Goal: Task Accomplishment & Management: Complete application form

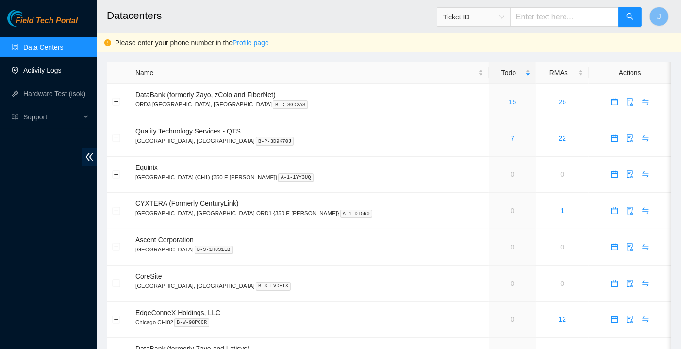
click at [53, 69] on link "Activity Logs" at bounding box center [42, 70] width 38 height 8
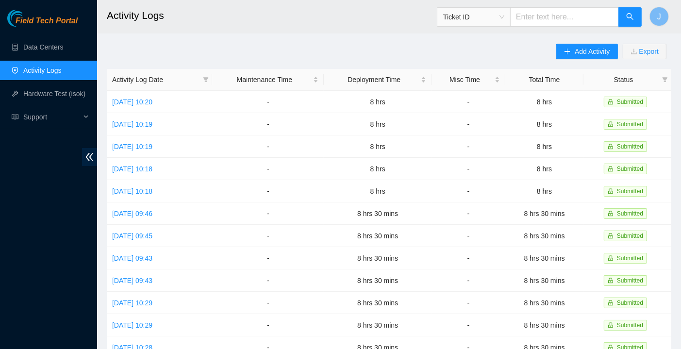
click at [578, 64] on div "Add Activity Export" at bounding box center [613, 56] width 115 height 25
click at [578, 58] on button "Add Activity" at bounding box center [586, 52] width 61 height 16
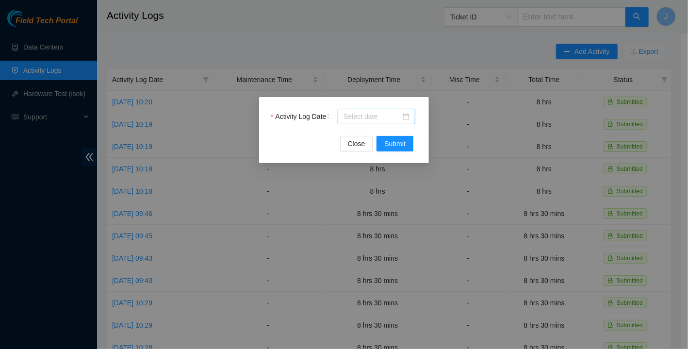
click at [379, 111] on input "Activity Log Date" at bounding box center [372, 116] width 57 height 11
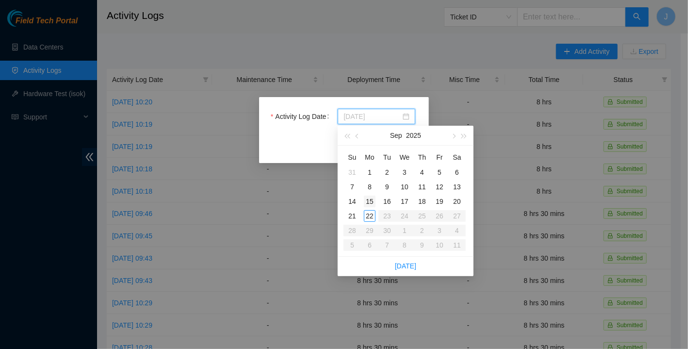
type input "[DATE]"
click at [371, 203] on div "15" at bounding box center [370, 202] width 12 height 12
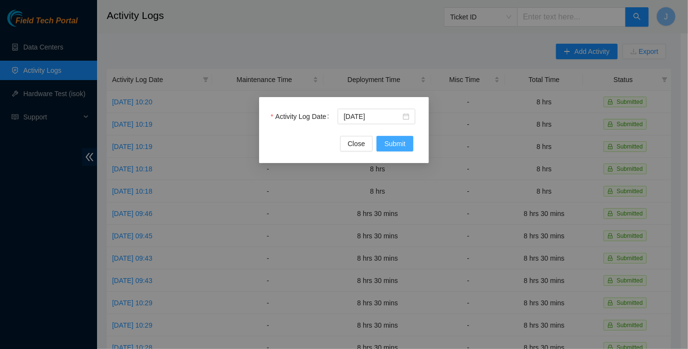
click at [395, 148] on span "Submit" at bounding box center [394, 143] width 21 height 11
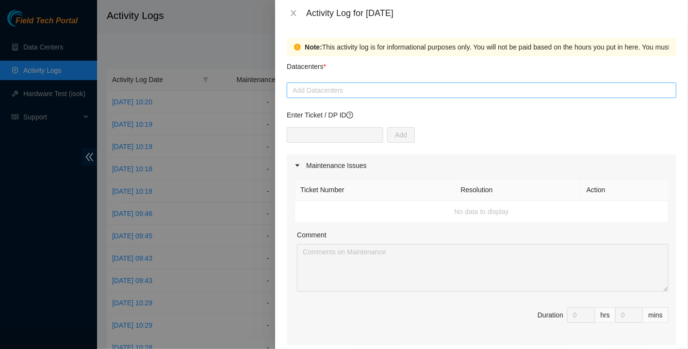
click at [327, 87] on div at bounding box center [481, 90] width 385 height 12
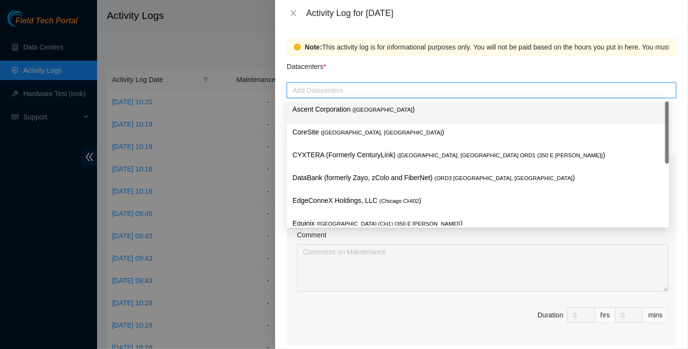
scroll to position [37, 0]
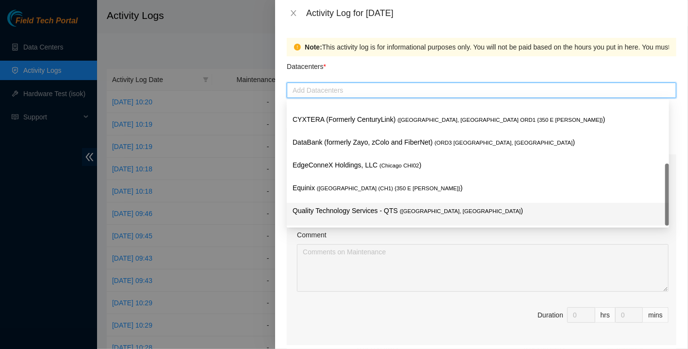
click at [330, 210] on p "Quality Technology Services - QTS ( [GEOGRAPHIC_DATA], [GEOGRAPHIC_DATA] )" at bounding box center [478, 210] width 371 height 11
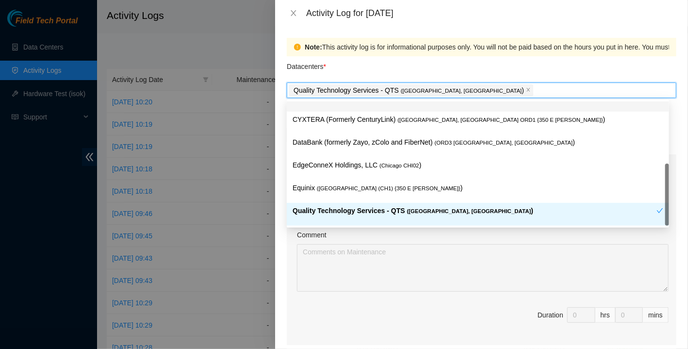
click at [362, 86] on p "Quality Technology Services - QTS ( [GEOGRAPHIC_DATA], [GEOGRAPHIC_DATA] )" at bounding box center [409, 90] width 231 height 11
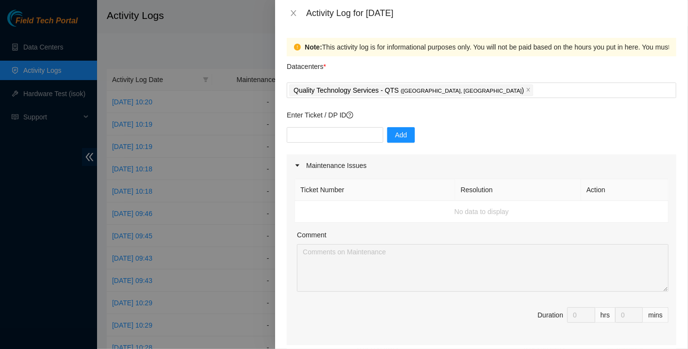
click at [376, 70] on div "Datacenters *" at bounding box center [482, 69] width 390 height 26
click at [337, 135] on input "text" at bounding box center [335, 135] width 97 height 16
paste input "DP85126"
type input "DP85126"
click at [403, 135] on button "Add" at bounding box center [401, 135] width 28 height 16
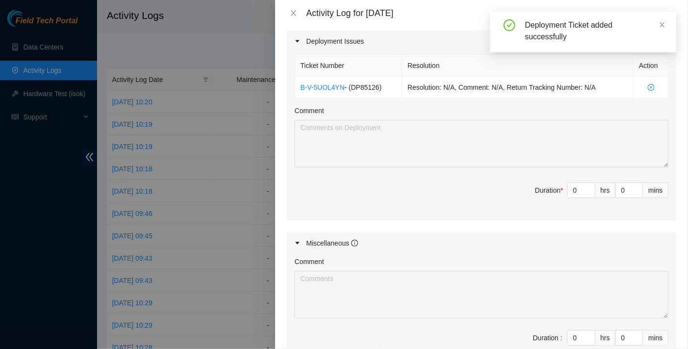
scroll to position [340, 0]
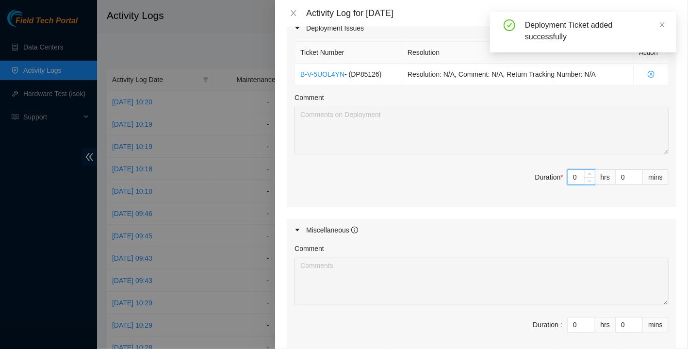
drag, startPoint x: 571, startPoint y: 175, endPoint x: 545, endPoint y: 178, distance: 25.9
click at [547, 177] on span "Duration * 0 hrs 0 mins" at bounding box center [482, 182] width 374 height 27
type input "9"
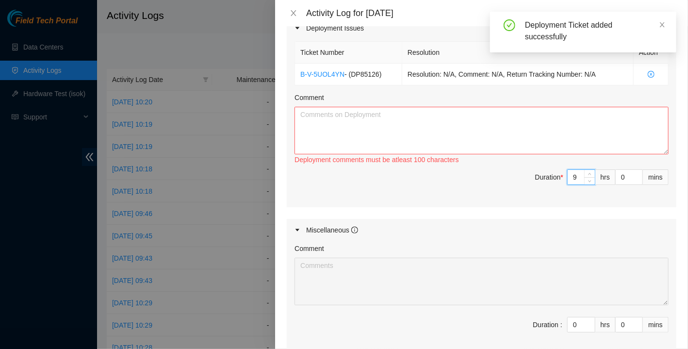
type input "9"
click at [556, 131] on textarea "Comment" at bounding box center [482, 131] width 374 height 48
drag, startPoint x: 568, startPoint y: 178, endPoint x: 552, endPoint y: 170, distance: 18.2
click at [555, 171] on span "Duration * 9 hrs 0 mins" at bounding box center [482, 182] width 374 height 27
type input "0"
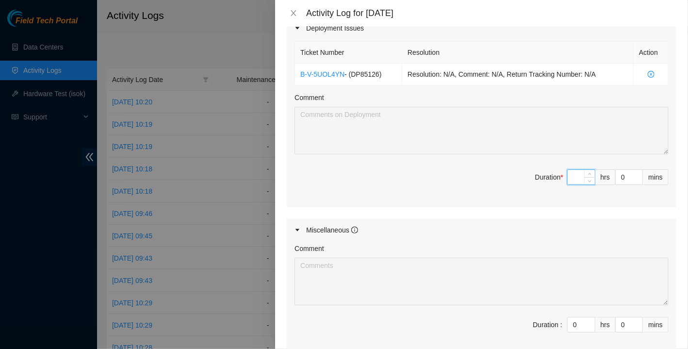
type input "8"
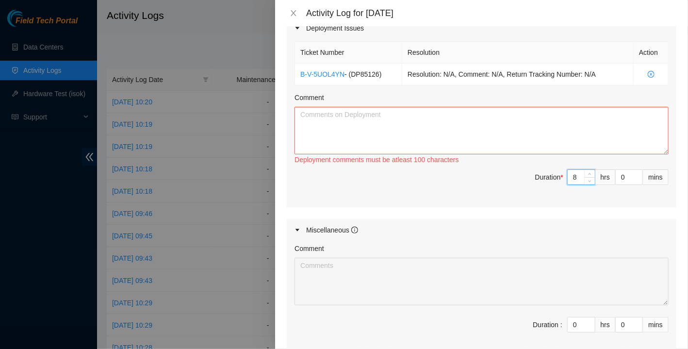
type input "8"
click at [503, 133] on textarea "Comment" at bounding box center [482, 131] width 374 height 48
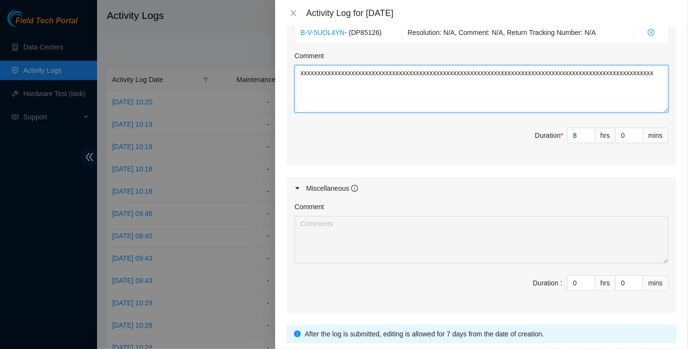
scroll to position [448, 0]
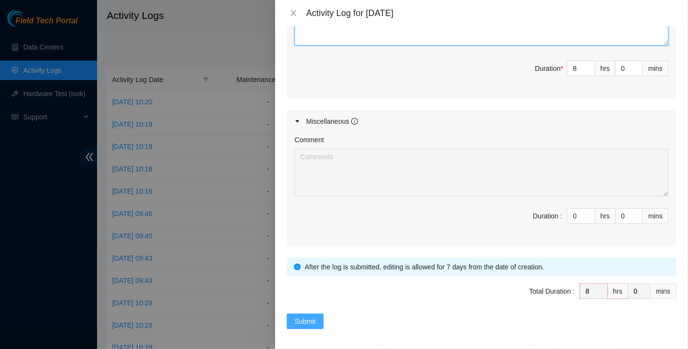
type textarea "xxxxxxxxxxxxxxxxxxxxxxxxxxxxxxxxxxxxxxxxxxxxxxxxxxxxxxxxxxxxxxxxxxxxxxxxxxxxxxx…"
click at [317, 318] on button "Submit" at bounding box center [305, 322] width 37 height 16
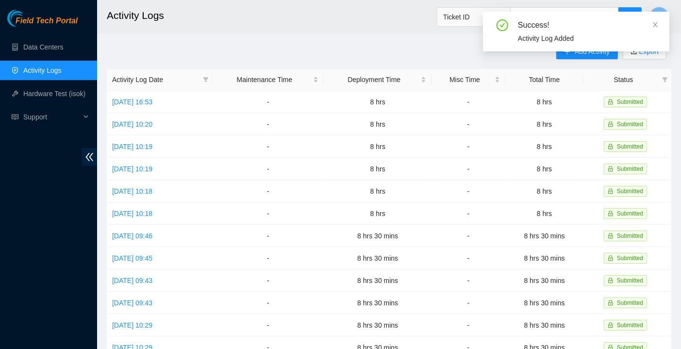
click at [661, 24] on div "Success! Activity Log Added" at bounding box center [576, 32] width 186 height 40
click at [654, 26] on icon "close" at bounding box center [655, 24] width 7 height 7
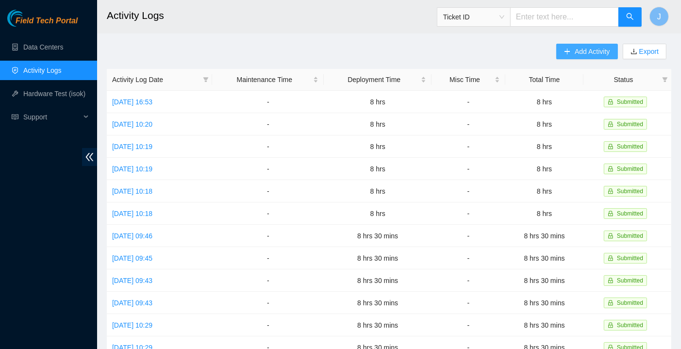
click at [581, 54] on span "Add Activity" at bounding box center [592, 51] width 35 height 11
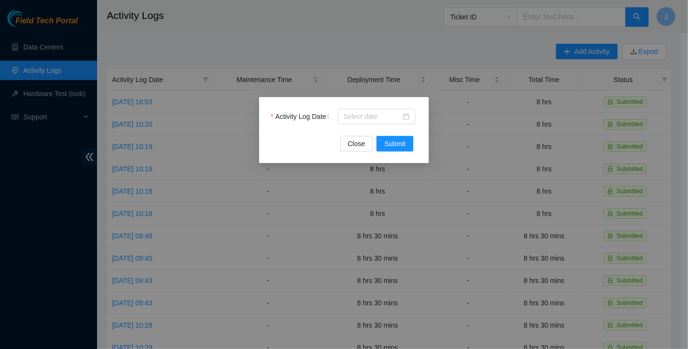
drag, startPoint x: 357, startPoint y: 116, endPoint x: 360, endPoint y: 125, distance: 9.5
click at [357, 116] on input "Activity Log Date" at bounding box center [372, 116] width 57 height 11
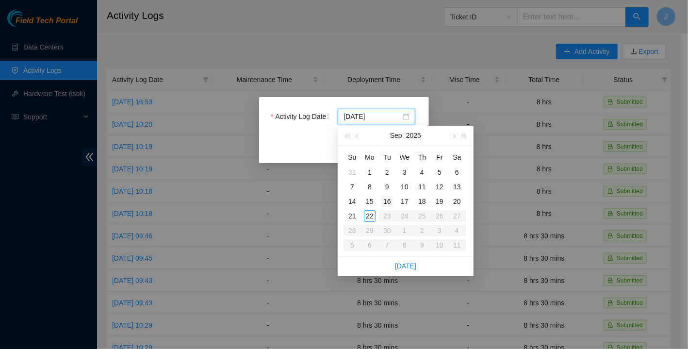
type input "[DATE]"
click at [390, 203] on div "16" at bounding box center [387, 202] width 12 height 12
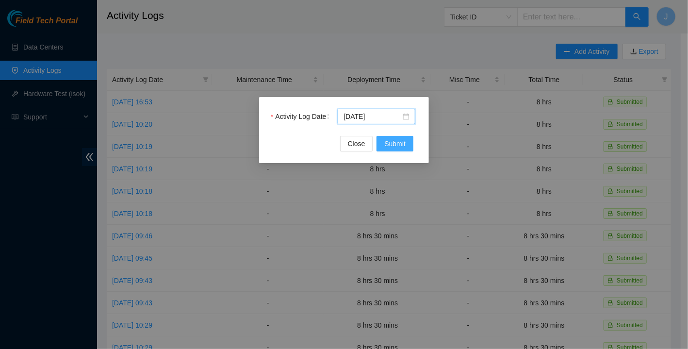
click at [392, 147] on span "Submit" at bounding box center [394, 143] width 21 height 11
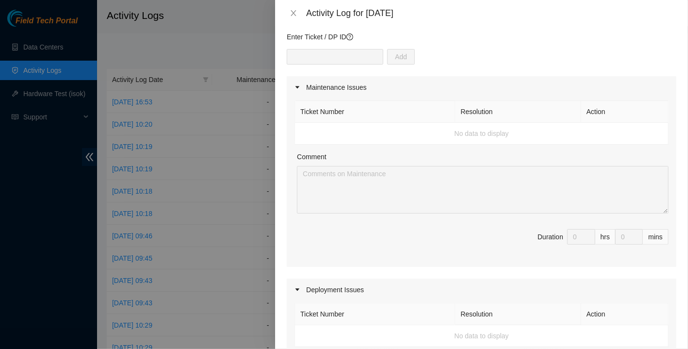
scroll to position [49, 0]
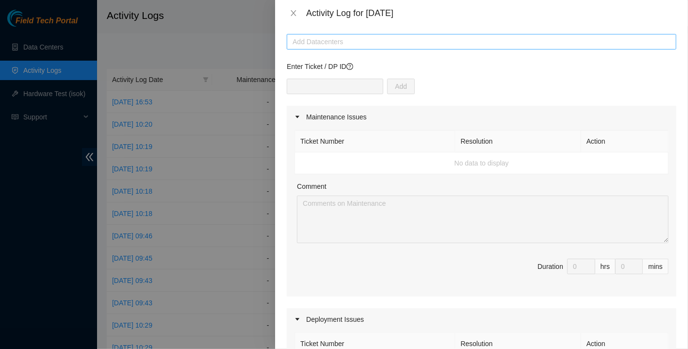
click at [372, 43] on div at bounding box center [481, 42] width 385 height 12
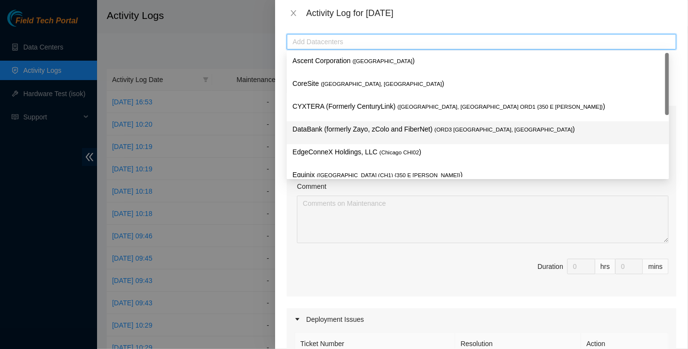
scroll to position [37, 0]
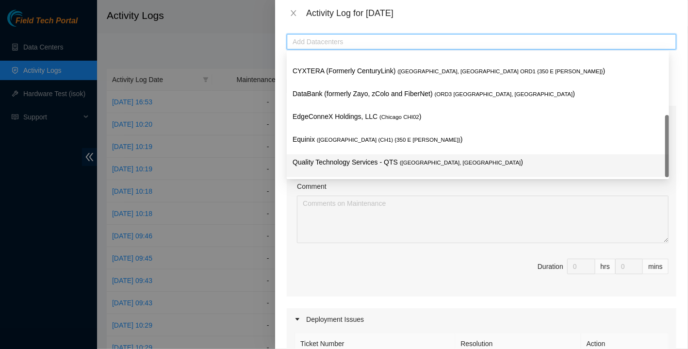
click at [327, 162] on p "Quality Technology Services - QTS ( [GEOGRAPHIC_DATA], [GEOGRAPHIC_DATA] )" at bounding box center [478, 162] width 371 height 11
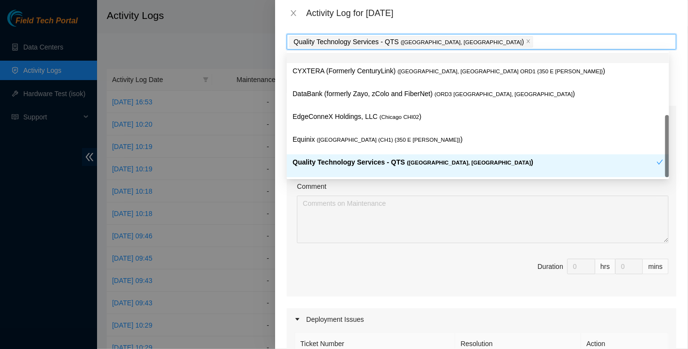
drag, startPoint x: 474, startPoint y: 15, endPoint x: 470, endPoint y: 25, distance: 10.5
click at [474, 15] on div "Activity Log for [DATE]" at bounding box center [491, 13] width 370 height 11
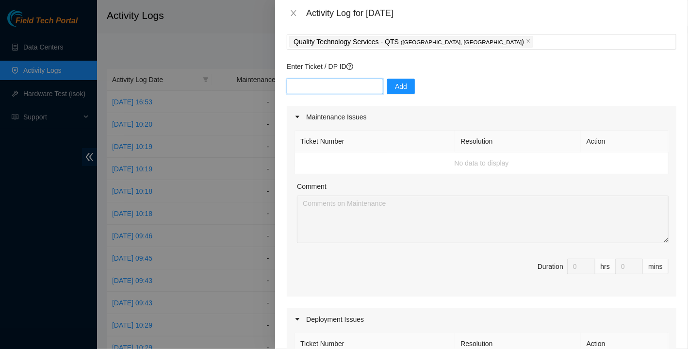
click at [329, 85] on input "text" at bounding box center [335, 87] width 97 height 16
paste input "DP85126"
type input "DP85126"
click at [401, 87] on button "Add" at bounding box center [401, 87] width 28 height 16
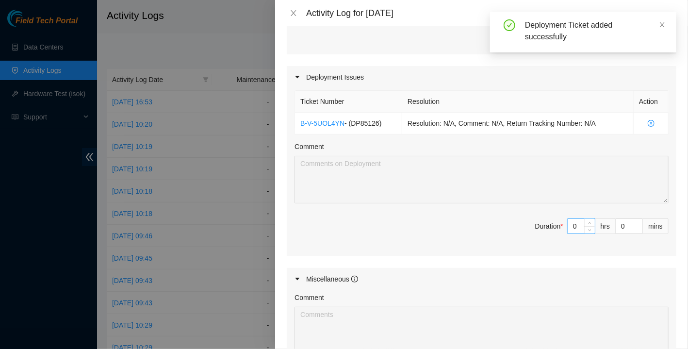
scroll to position [291, 0]
drag, startPoint x: 571, startPoint y: 227, endPoint x: 522, endPoint y: 226, distance: 48.5
click at [522, 226] on span "Duration * 0 hrs 0 mins" at bounding box center [482, 231] width 374 height 27
type input "8"
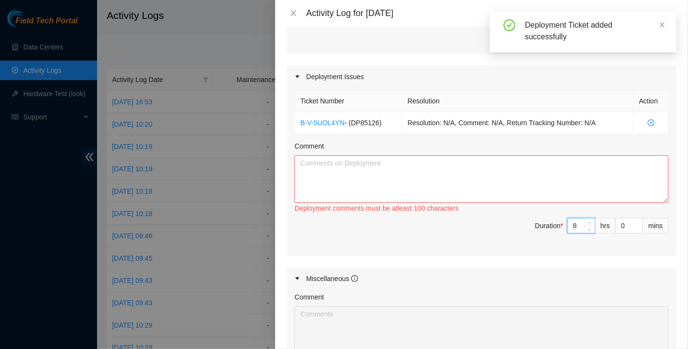
type input "8"
click at [479, 168] on textarea "Comment" at bounding box center [482, 179] width 374 height 48
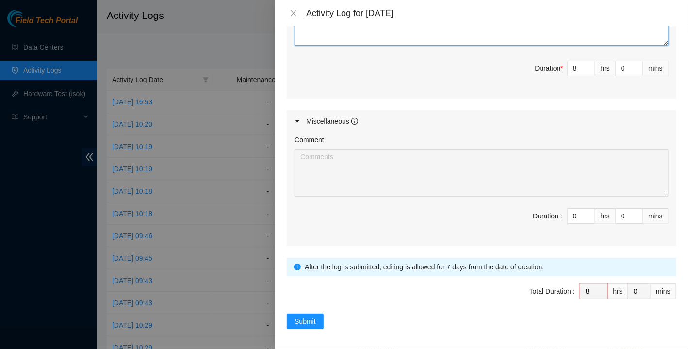
scroll to position [448, 0]
type textarea "xxxxxxxxxxxxxxxxxxxxxxxxxxxxxxxxxxxxxxxxxxxxxxxxxxxxxxxxxxxxxxxxxxxxxxxxxxxxxxx…"
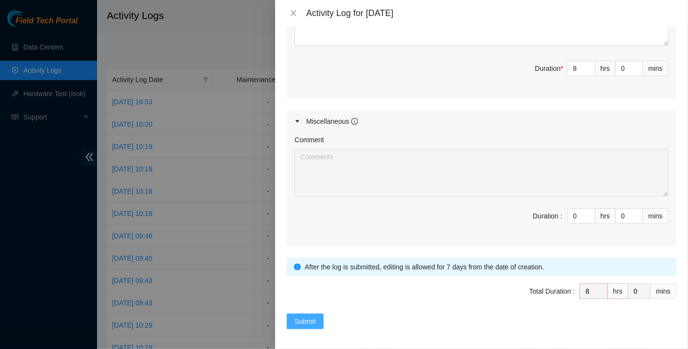
click at [302, 316] on span "Submit" at bounding box center [305, 321] width 21 height 11
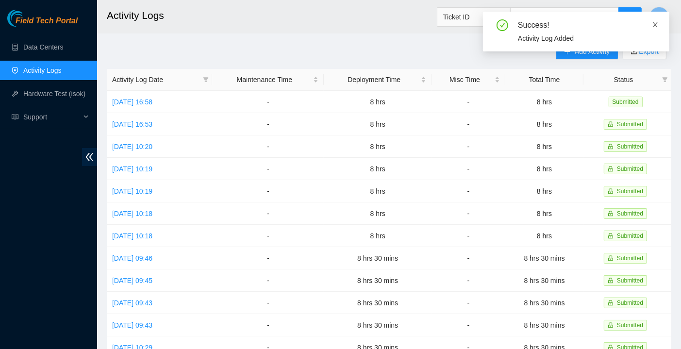
click at [658, 25] on icon "close" at bounding box center [655, 24] width 7 height 7
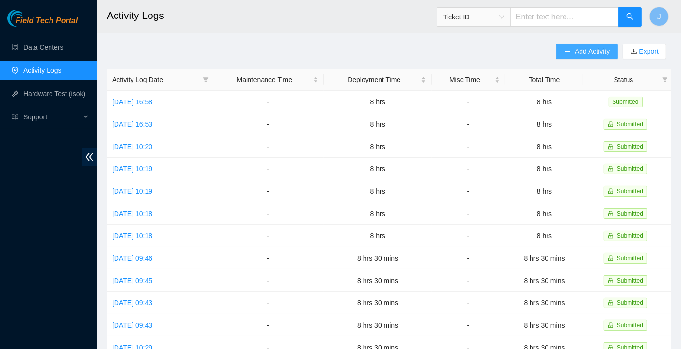
click at [584, 50] on span "Add Activity" at bounding box center [592, 51] width 35 height 11
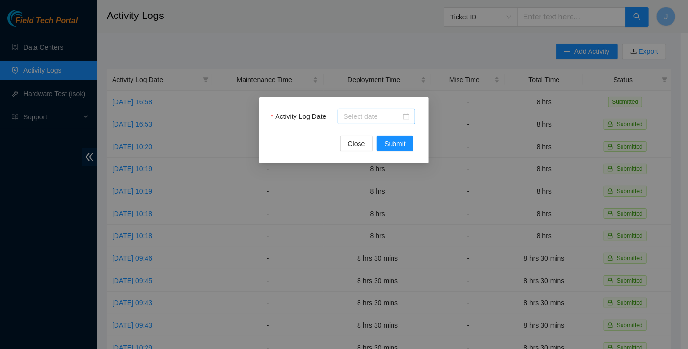
click at [347, 118] on input "Activity Log Date" at bounding box center [372, 116] width 57 height 11
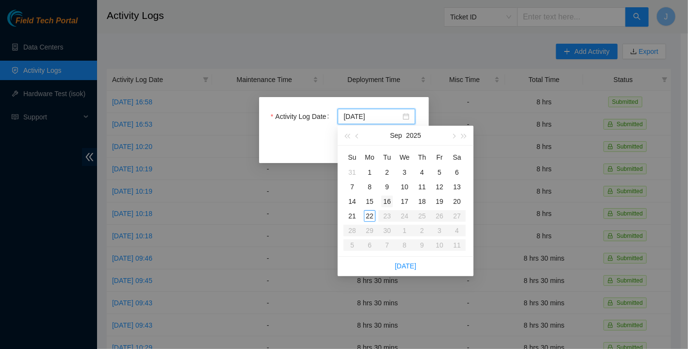
type input "[DATE]"
click at [400, 200] on div "17" at bounding box center [405, 202] width 12 height 12
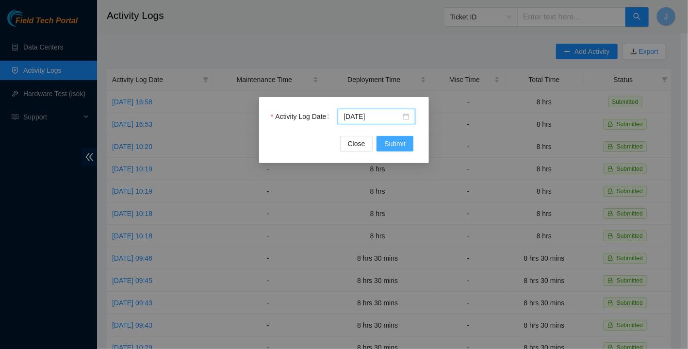
click at [406, 145] on button "Submit" at bounding box center [395, 144] width 37 height 16
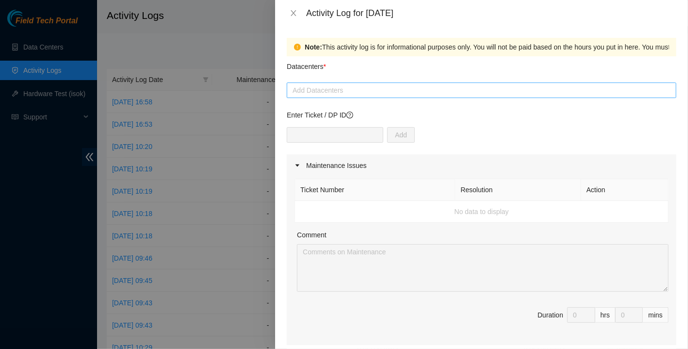
click at [312, 87] on div at bounding box center [481, 90] width 385 height 12
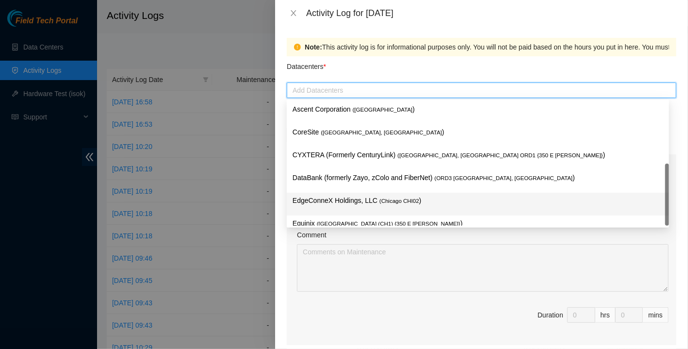
scroll to position [37, 0]
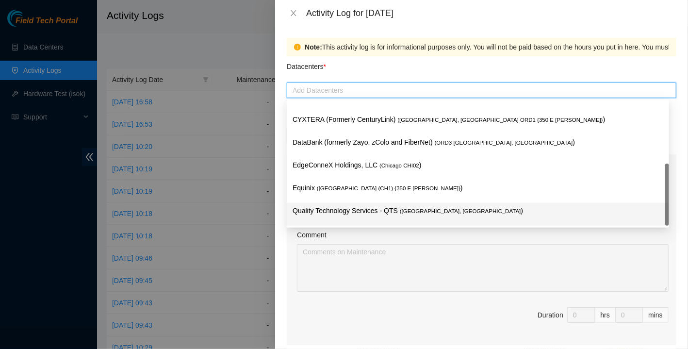
click at [324, 209] on p "Quality Technology Services - QTS ( [GEOGRAPHIC_DATA], [GEOGRAPHIC_DATA] )" at bounding box center [478, 210] width 371 height 11
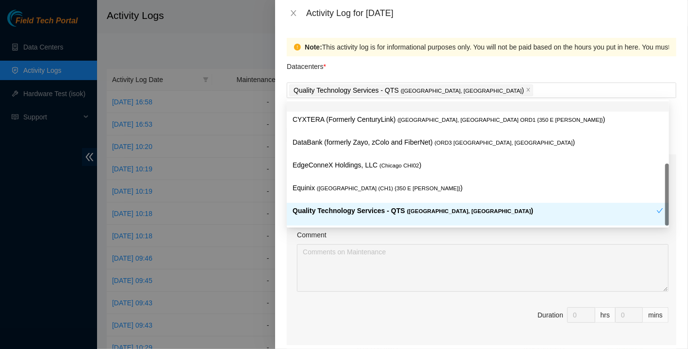
click at [388, 66] on div "Datacenters *" at bounding box center [482, 69] width 390 height 26
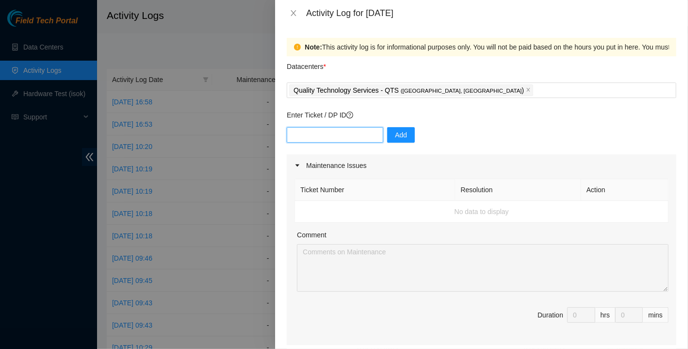
click at [346, 138] on input "text" at bounding box center [335, 135] width 97 height 16
paste input "DP85126"
type input "DP85126"
click at [395, 135] on span "Add" at bounding box center [401, 135] width 12 height 11
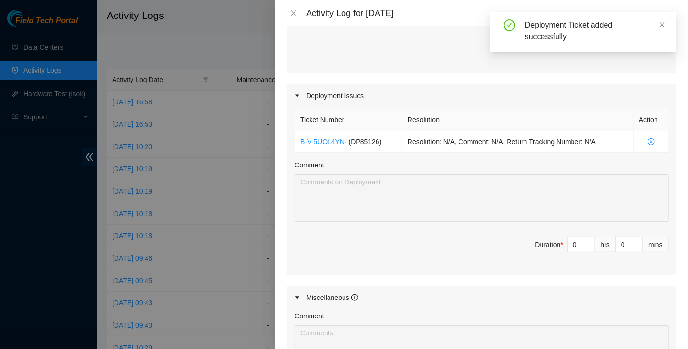
scroll to position [291, 0]
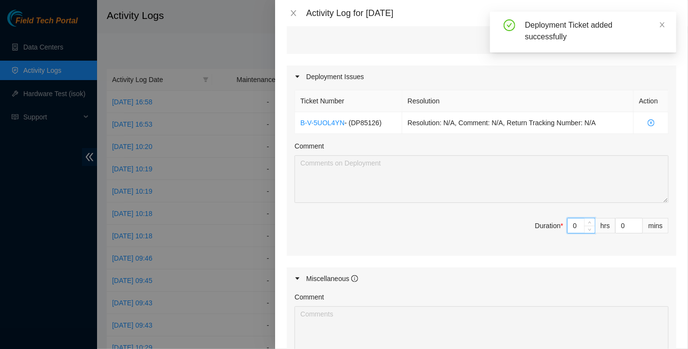
drag, startPoint x: 563, startPoint y: 224, endPoint x: 577, endPoint y: 232, distance: 15.9
click at [577, 232] on span "Duration * 0 hrs 0 mins" at bounding box center [482, 231] width 374 height 27
type input "8"
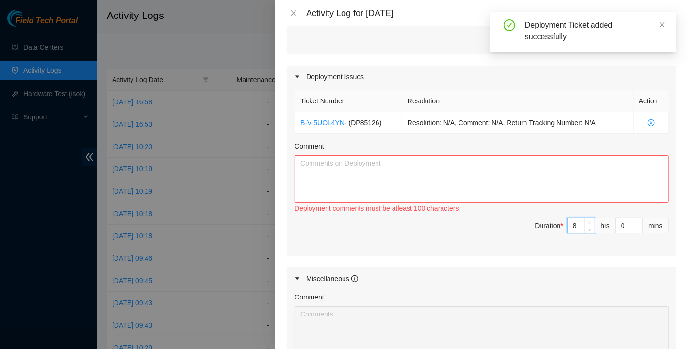
type input "8"
click at [554, 186] on textarea "Comment" at bounding box center [482, 179] width 374 height 48
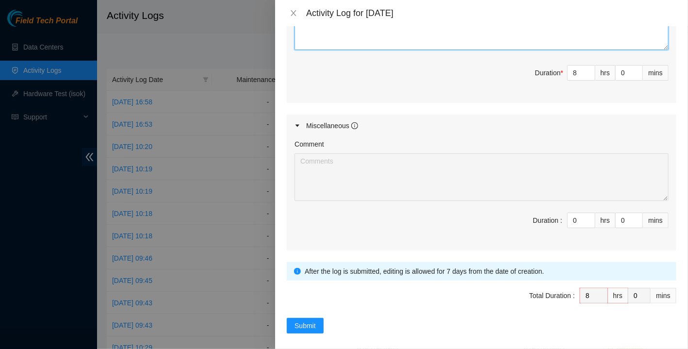
scroll to position [448, 0]
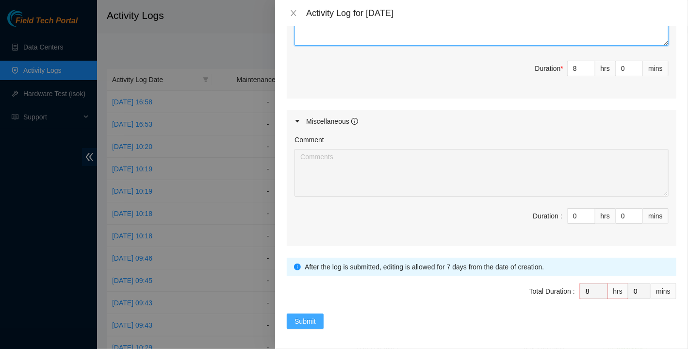
type textarea "xxxxxxxxxxxxxxxxxxxxxxxxxxxxxxxxxxxxxxxxxxxxxxxxxxxxxxxxxxxxxxxxxxxxxxxxxxxxxxx…"
click at [305, 320] on span "Submit" at bounding box center [305, 321] width 21 height 11
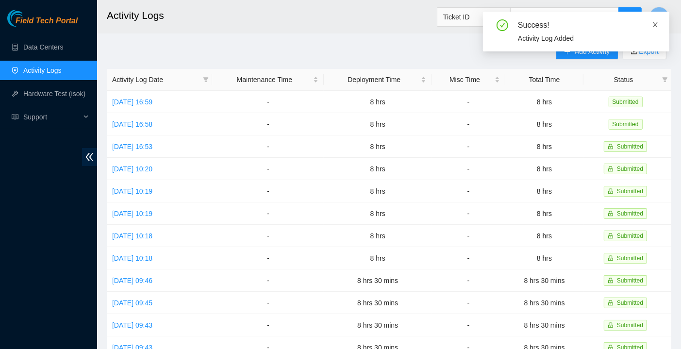
click at [657, 23] on icon "close" at bounding box center [655, 24] width 7 height 7
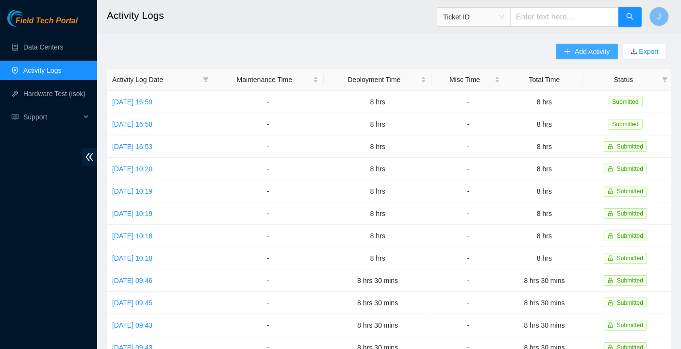
click at [580, 50] on span "Add Activity" at bounding box center [592, 51] width 35 height 11
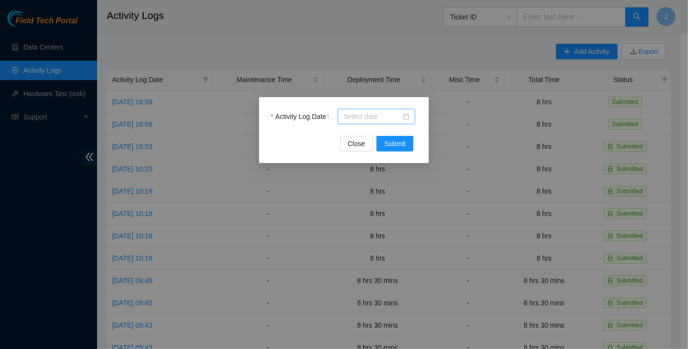
click at [398, 112] on input "Activity Log Date" at bounding box center [372, 116] width 57 height 11
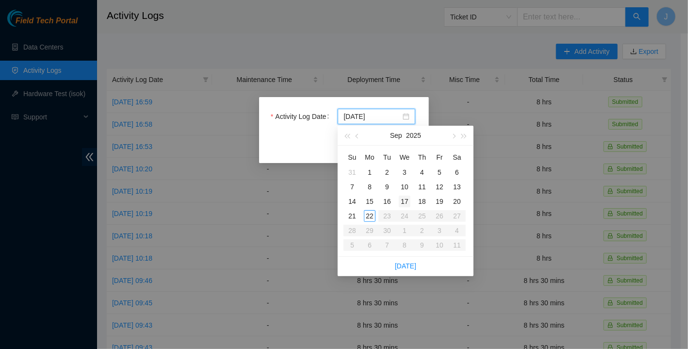
type input "[DATE]"
click at [428, 199] on td "18" at bounding box center [421, 201] width 17 height 15
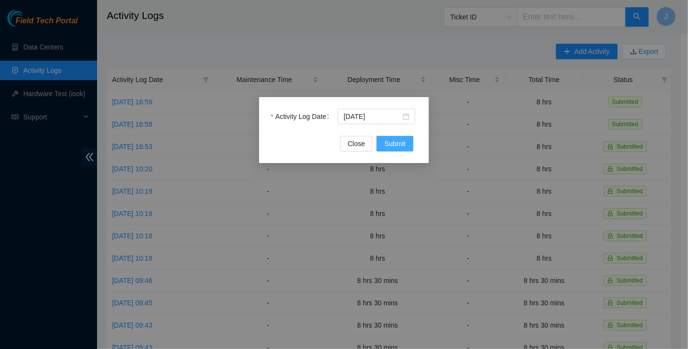
click at [386, 142] on span "Submit" at bounding box center [394, 143] width 21 height 11
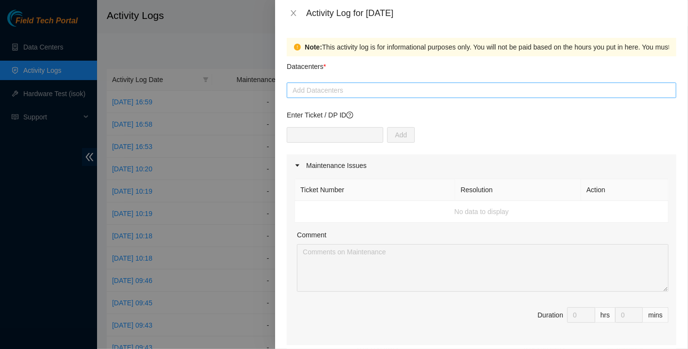
click at [313, 89] on div at bounding box center [481, 90] width 385 height 12
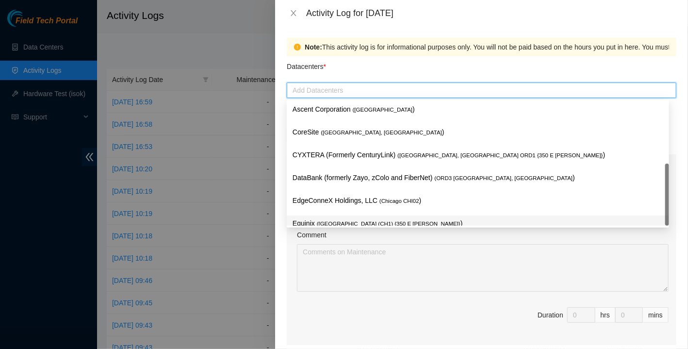
scroll to position [37, 0]
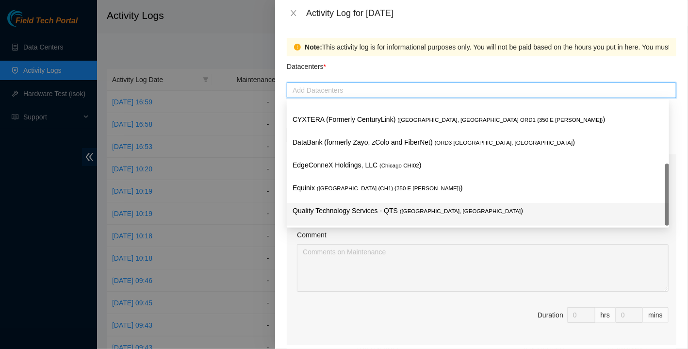
click at [326, 211] on p "Quality Technology Services - QTS ( [GEOGRAPHIC_DATA], [GEOGRAPHIC_DATA] )" at bounding box center [478, 210] width 371 height 11
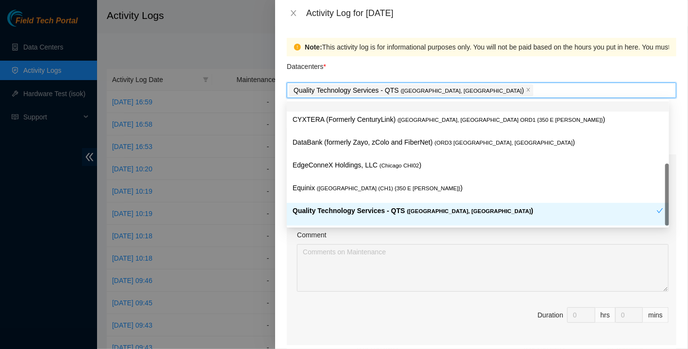
click at [371, 62] on div "Datacenters *" at bounding box center [482, 69] width 390 height 26
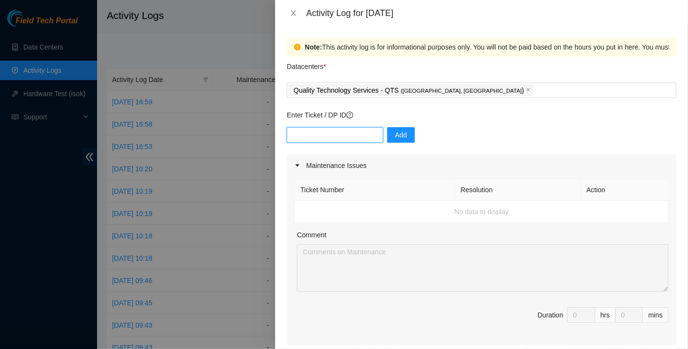
click at [330, 132] on input "text" at bounding box center [335, 135] width 97 height 16
paste input "DP85126"
type input "DP85126"
click at [395, 133] on span "Add" at bounding box center [401, 135] width 12 height 11
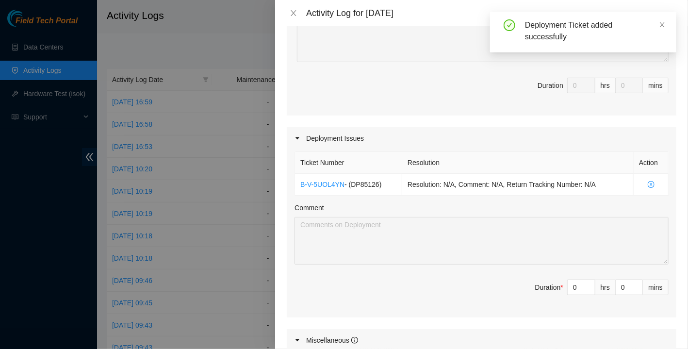
scroll to position [243, 0]
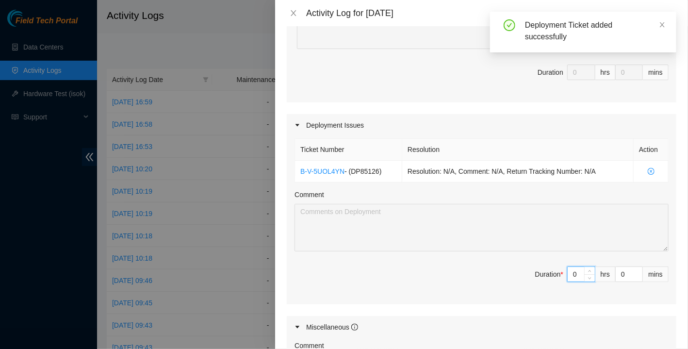
drag, startPoint x: 574, startPoint y: 270, endPoint x: 550, endPoint y: 273, distance: 24.4
click at [550, 273] on span "Duration * 0 hrs 0 mins" at bounding box center [482, 279] width 374 height 27
type input "8"
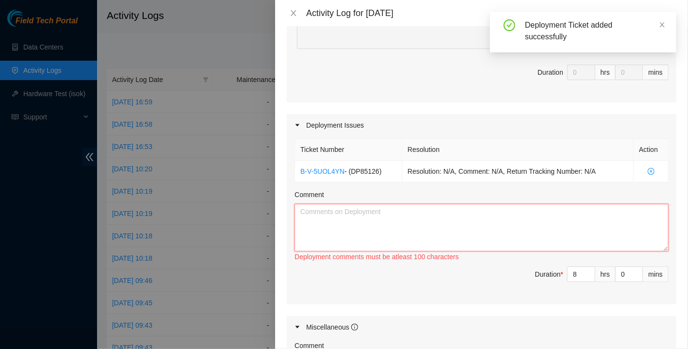
click at [527, 221] on textarea "Comment" at bounding box center [482, 228] width 374 height 48
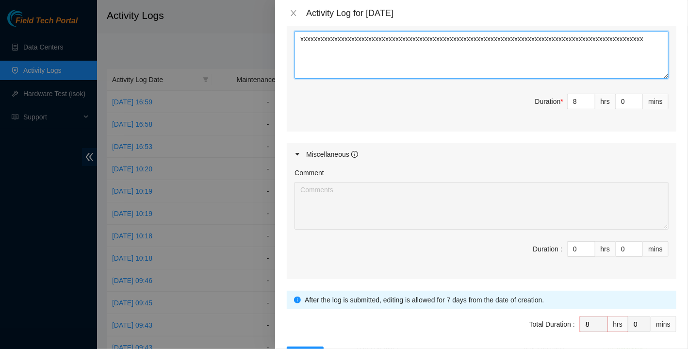
scroll to position [437, 0]
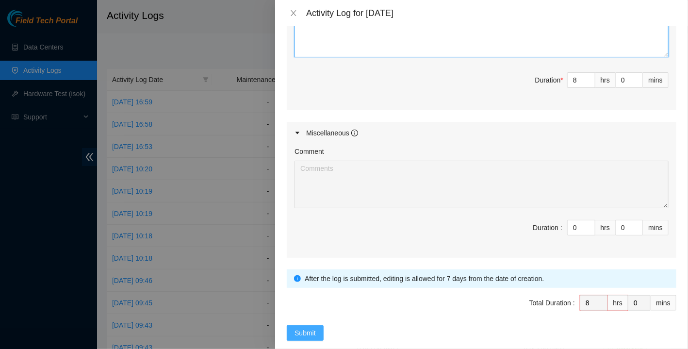
type textarea "xxxxxxxxxxxxxxxxxxxxxxxxxxxxxxxxxxxxxxxxxxxxxxxxxxxxxxxxxxxxxxxxxxxxxxxxxxxxxxx…"
click at [303, 331] on span "Submit" at bounding box center [305, 333] width 21 height 11
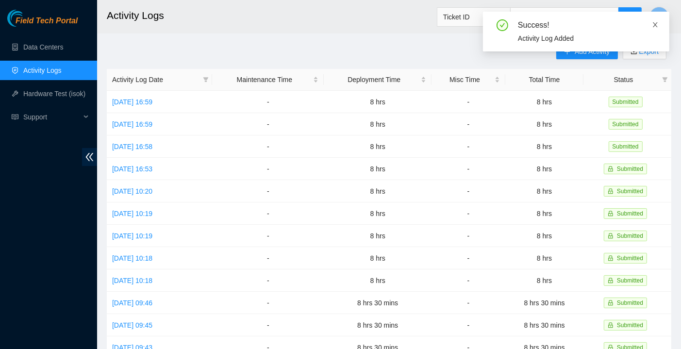
click at [658, 25] on icon "close" at bounding box center [655, 24] width 7 height 7
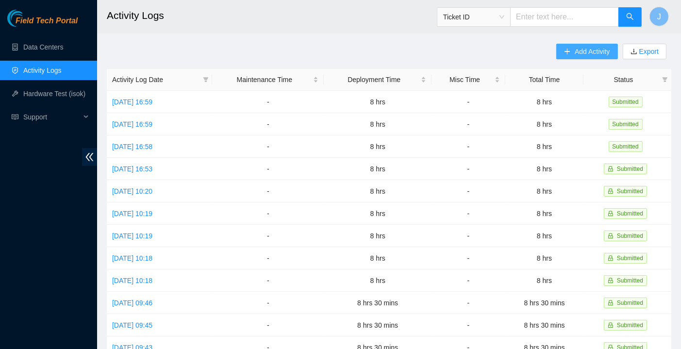
click at [583, 48] on span "Add Activity" at bounding box center [592, 51] width 35 height 11
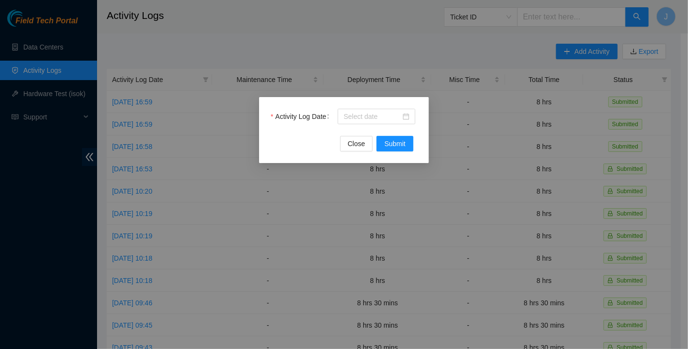
click at [370, 108] on div "Activity Log Date Close Submit" at bounding box center [344, 130] width 170 height 66
click at [370, 120] on input "Activity Log Date" at bounding box center [372, 116] width 57 height 11
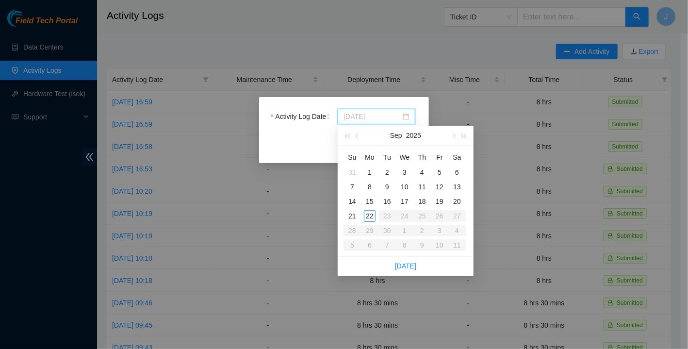
type input "[DATE]"
click at [443, 199] on div "19" at bounding box center [440, 202] width 12 height 12
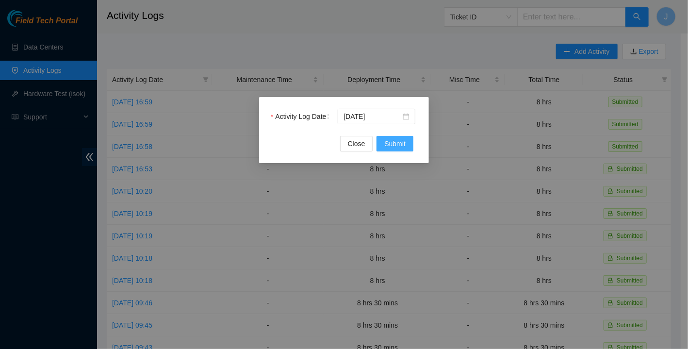
click at [398, 142] on span "Submit" at bounding box center [394, 143] width 21 height 11
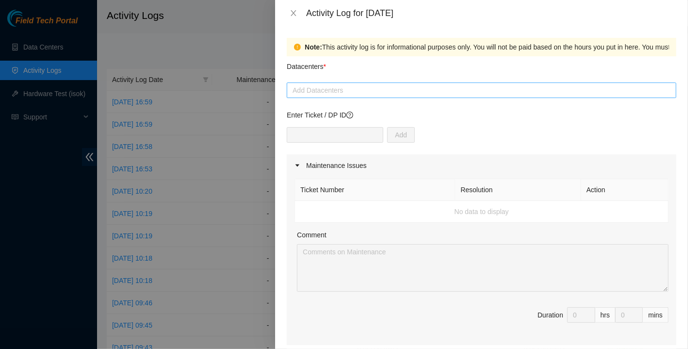
click at [369, 85] on div at bounding box center [481, 90] width 385 height 12
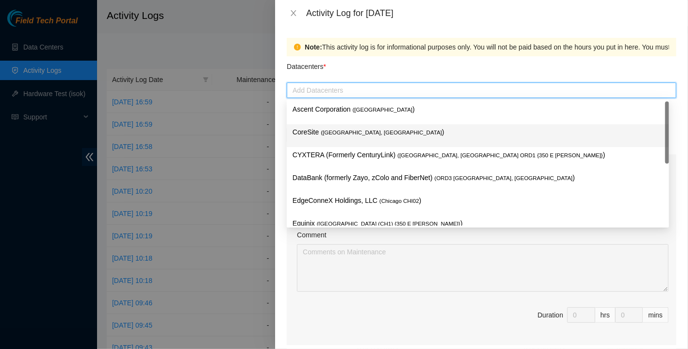
scroll to position [37, 0]
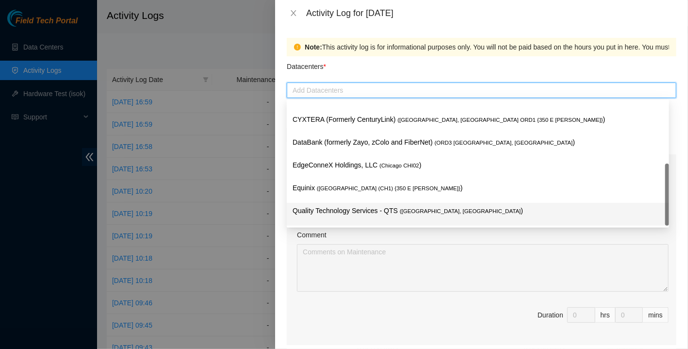
click at [353, 208] on p "Quality Technology Services - QTS ( [GEOGRAPHIC_DATA], [GEOGRAPHIC_DATA] )" at bounding box center [478, 210] width 371 height 11
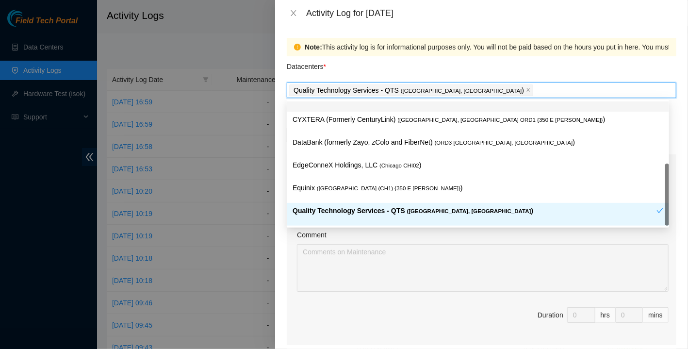
click at [484, 71] on div "Datacenters *" at bounding box center [482, 69] width 390 height 26
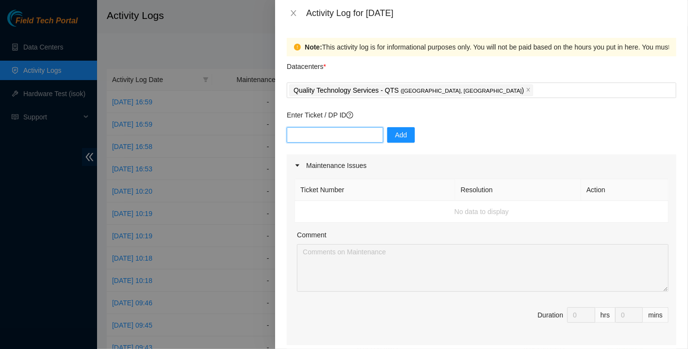
click at [328, 132] on input "text" at bounding box center [335, 135] width 97 height 16
paste input "DP85126"
type input "DP85126"
click at [395, 133] on span "Add" at bounding box center [401, 135] width 12 height 11
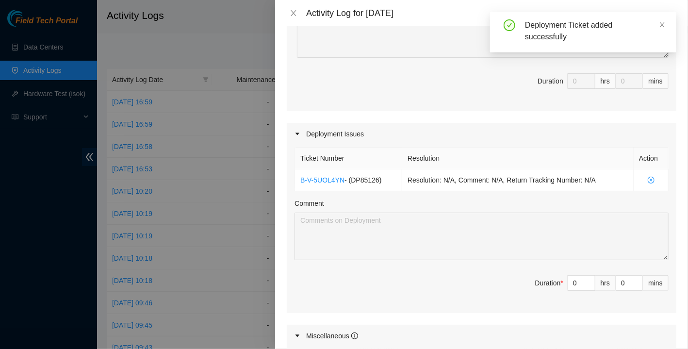
scroll to position [291, 0]
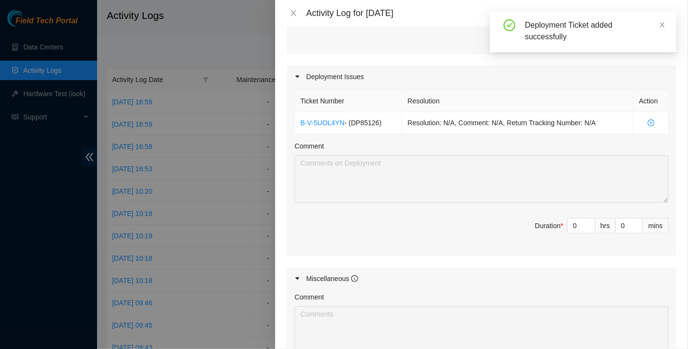
drag, startPoint x: 555, startPoint y: 223, endPoint x: 548, endPoint y: 223, distance: 6.8
click at [548, 223] on span "Duration * 0 hrs 0 mins" at bounding box center [482, 231] width 374 height 27
type input "8"
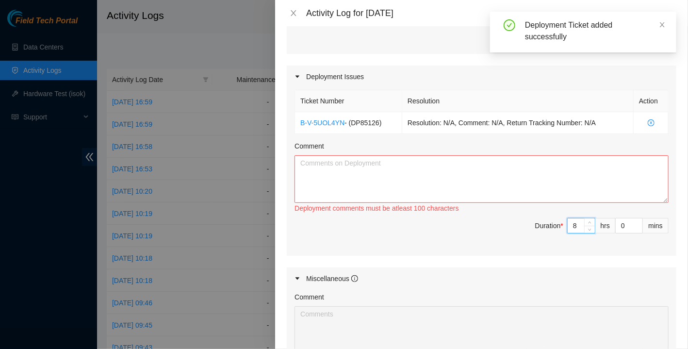
type input "8"
click at [422, 169] on textarea "Comment" at bounding box center [482, 179] width 374 height 48
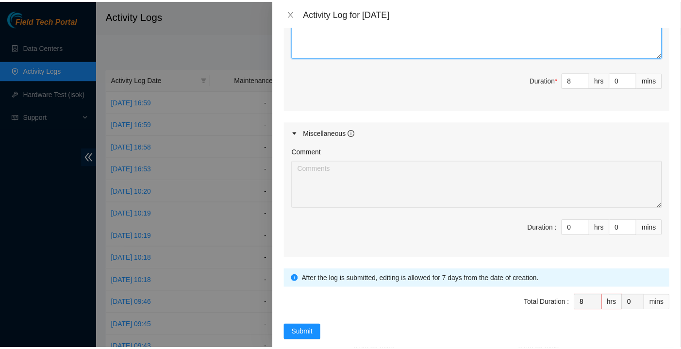
scroll to position [448, 0]
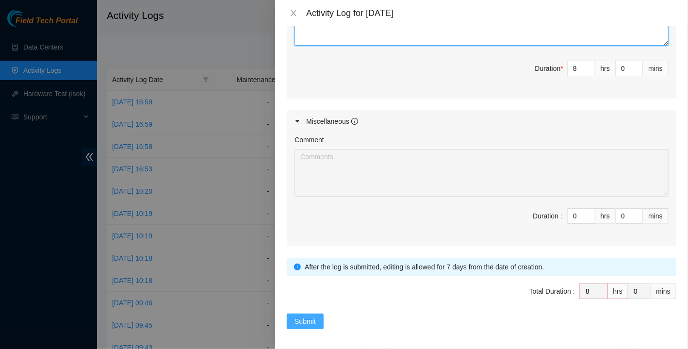
type textarea "xxxxxxxxxxxxxxxxxxxxxxxxxxxxxxxxxxxxxxxxxxxxxxxxxxxxxxxxxxxxxxxxxxxxxxxxxxxxxxx…"
click at [298, 319] on span "Submit" at bounding box center [305, 321] width 21 height 11
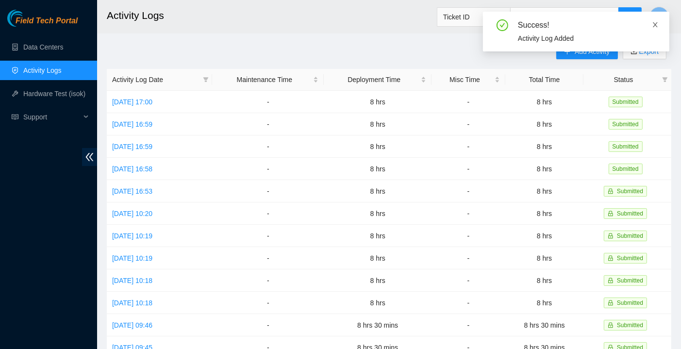
click at [657, 23] on icon "close" at bounding box center [655, 24] width 5 height 5
